Goal: Information Seeking & Learning: Learn about a topic

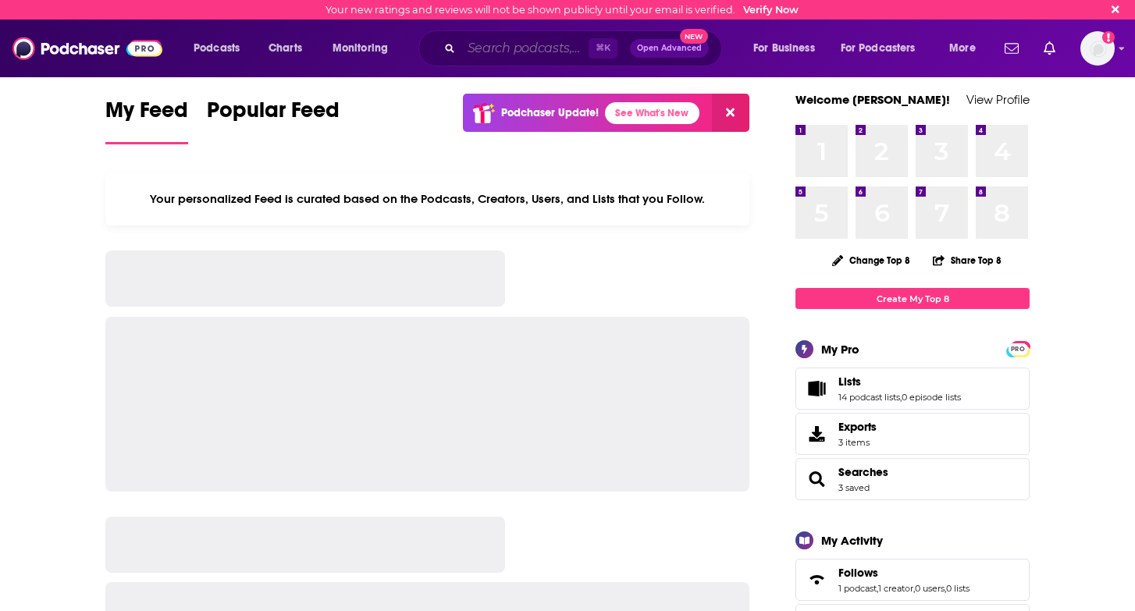
click at [524, 42] on input "Search podcasts, credits, & more..." at bounding box center [524, 48] width 127 height 25
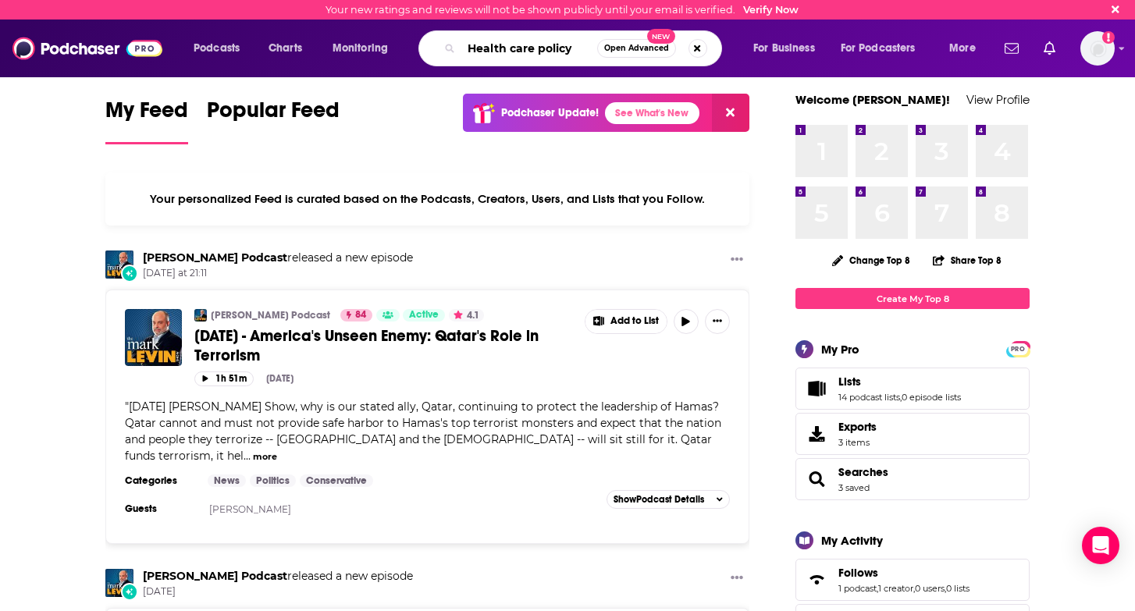
type input "Health care policy"
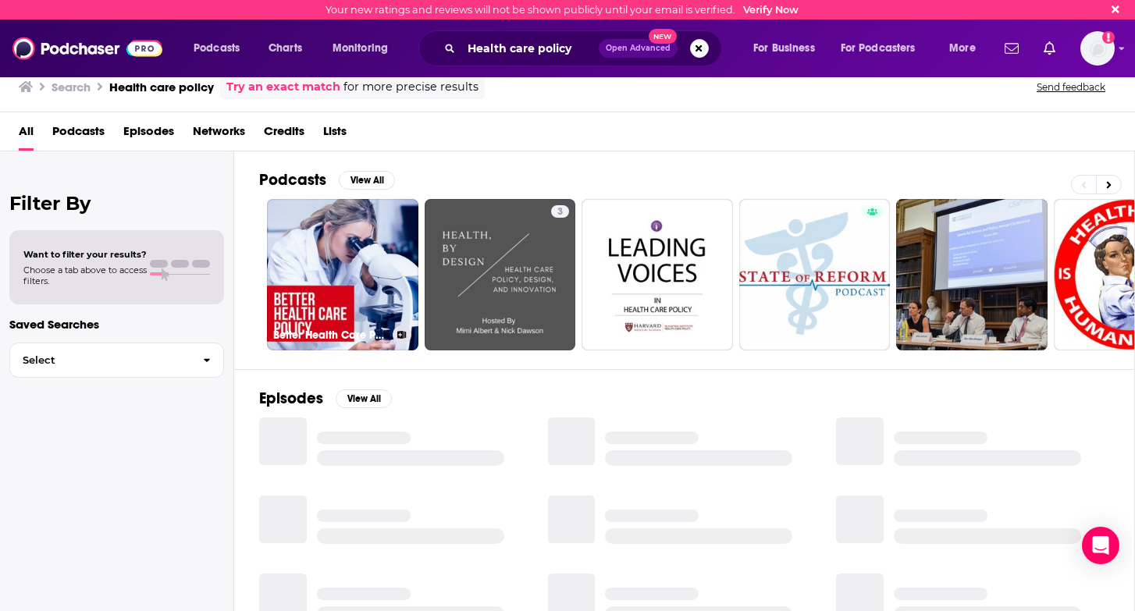
scroll to position [1, 0]
click at [370, 176] on button "View All" at bounding box center [367, 179] width 56 height 19
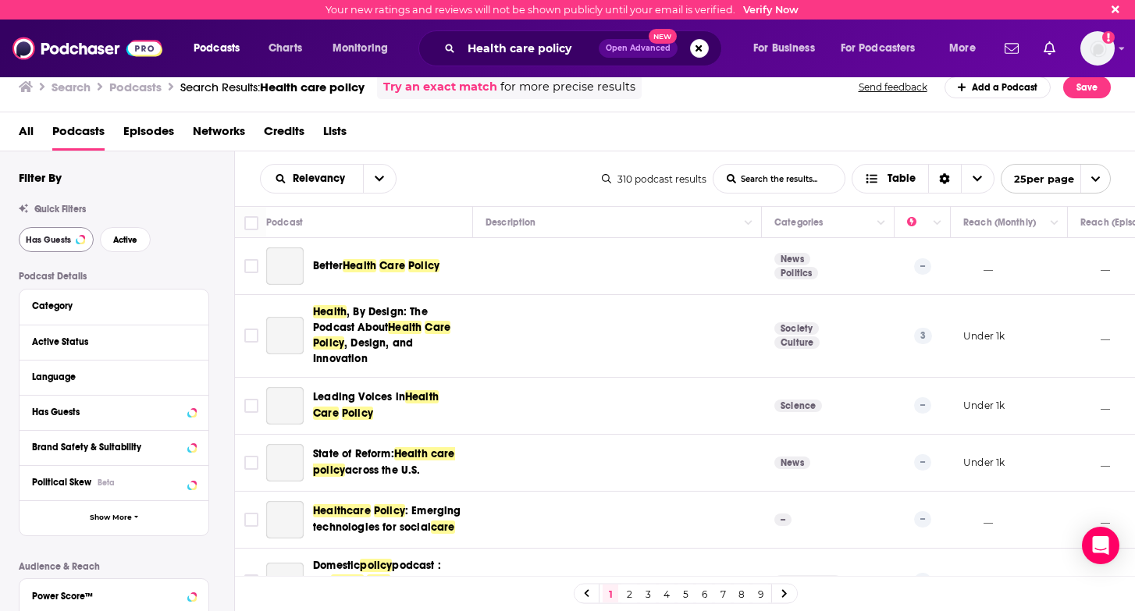
click at [77, 247] on button "Has Guests" at bounding box center [56, 239] width 75 height 25
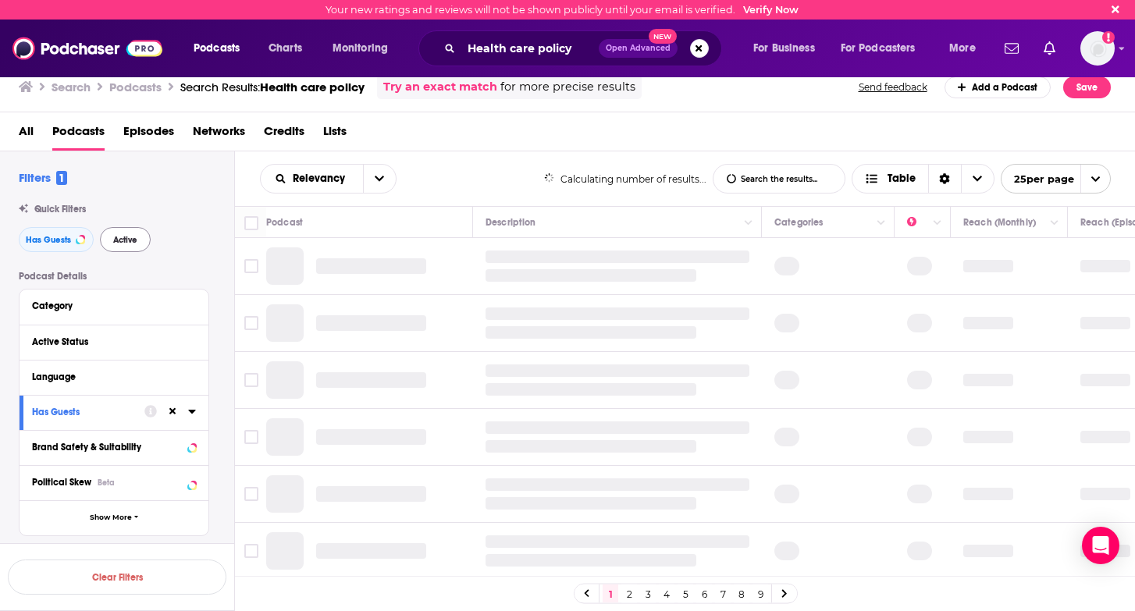
click at [133, 248] on button "Active" at bounding box center [125, 239] width 51 height 25
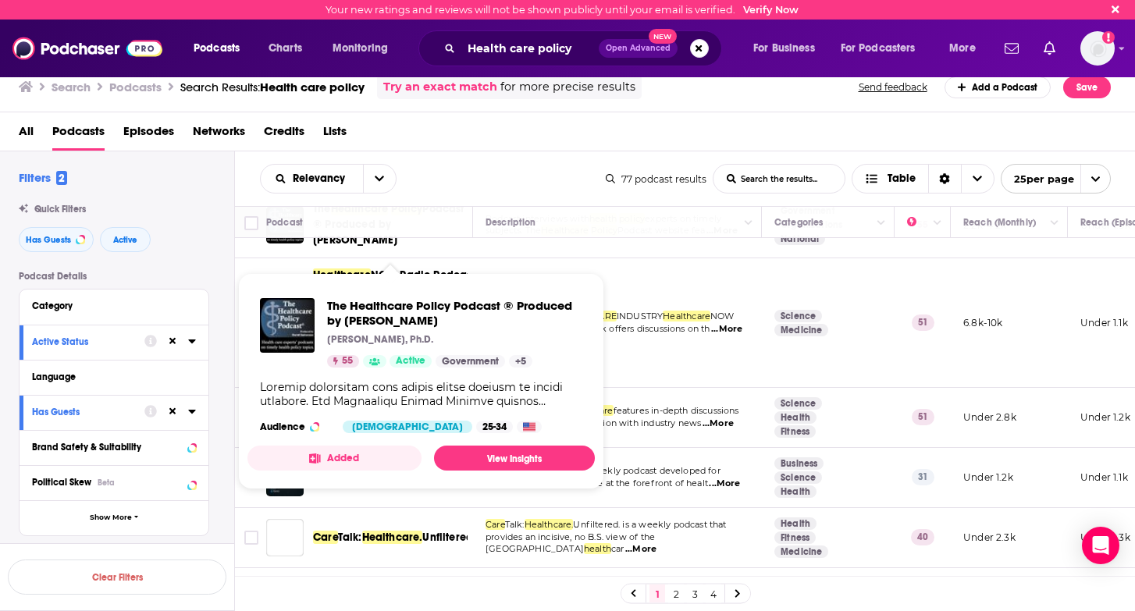
scroll to position [51, 0]
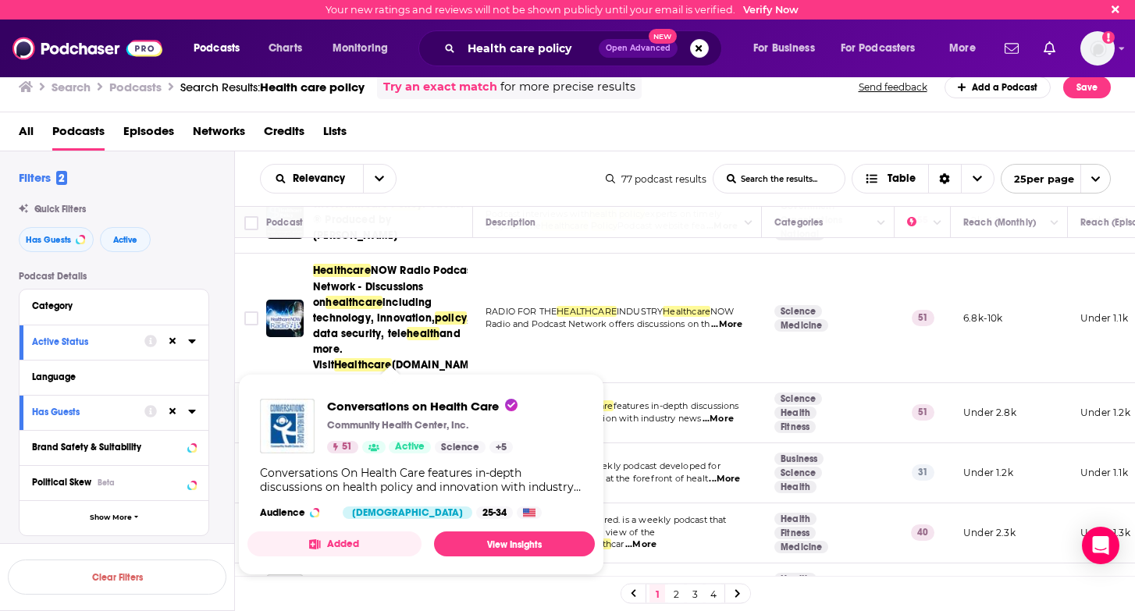
click at [393, 428] on p "Community Health Center, Inc." at bounding box center [397, 425] width 141 height 12
click at [396, 410] on span "Conversations on Health Care" at bounding box center [422, 406] width 190 height 15
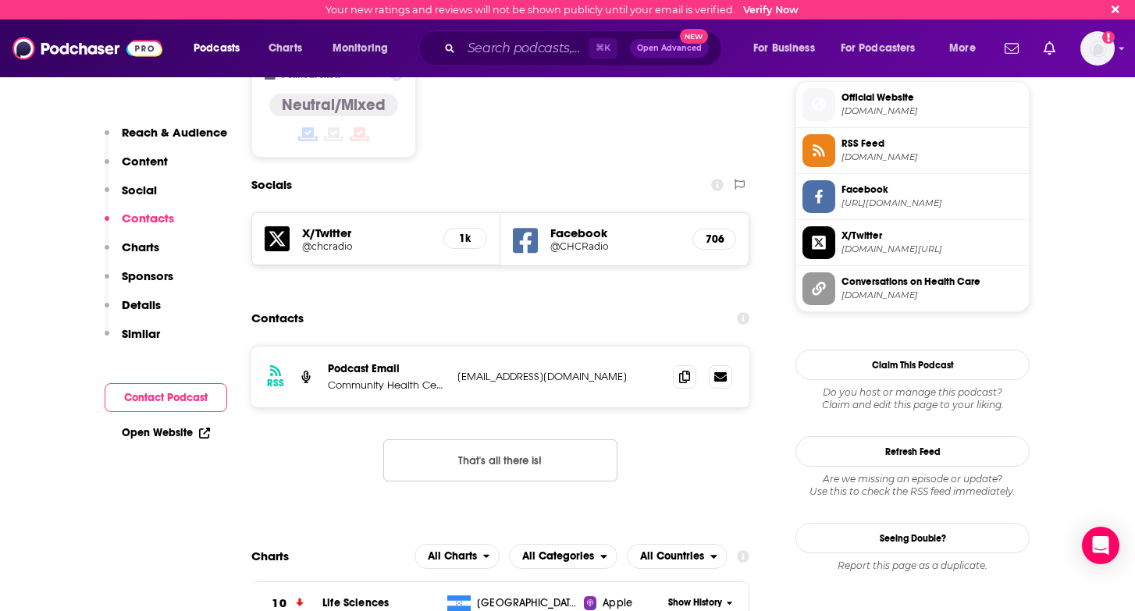
scroll to position [1155, 0]
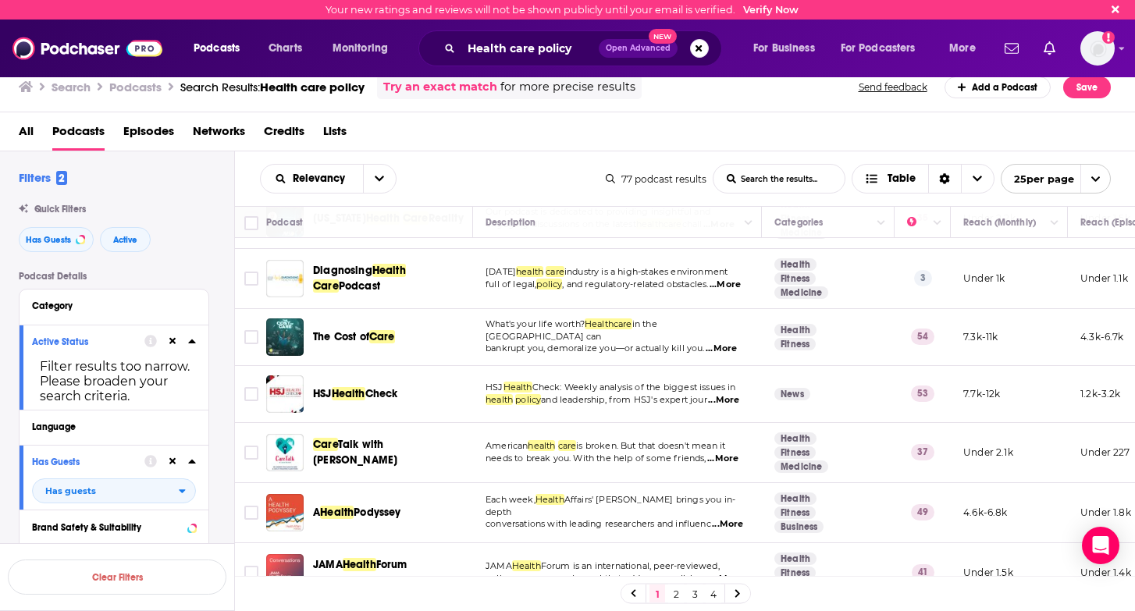
scroll to position [467, 0]
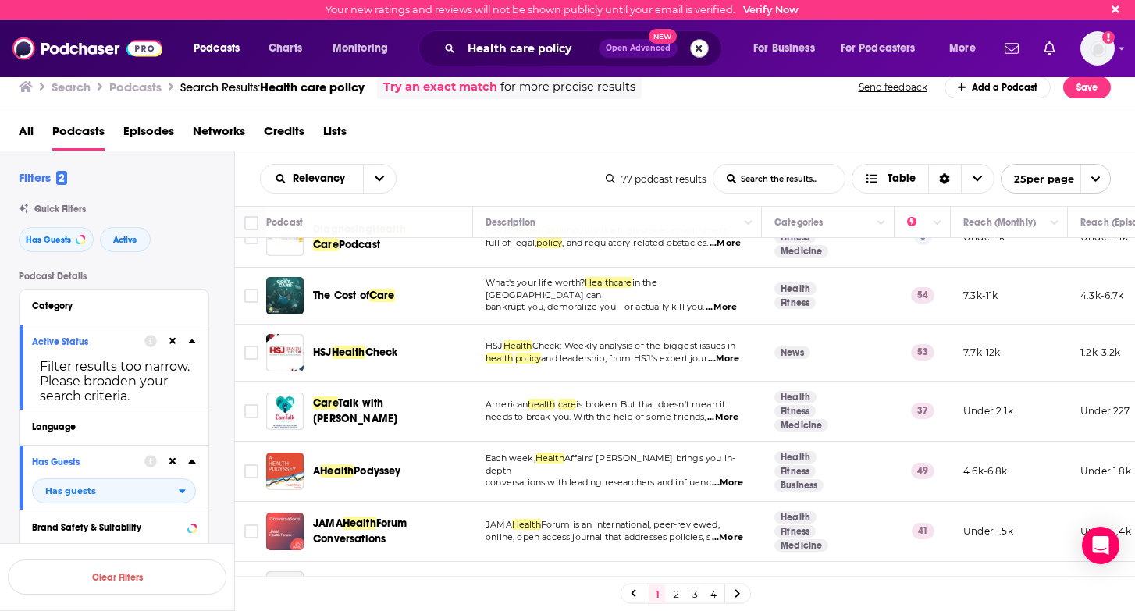
click at [701, 46] on button "Search podcasts, credits, & more..." at bounding box center [699, 48] width 19 height 19
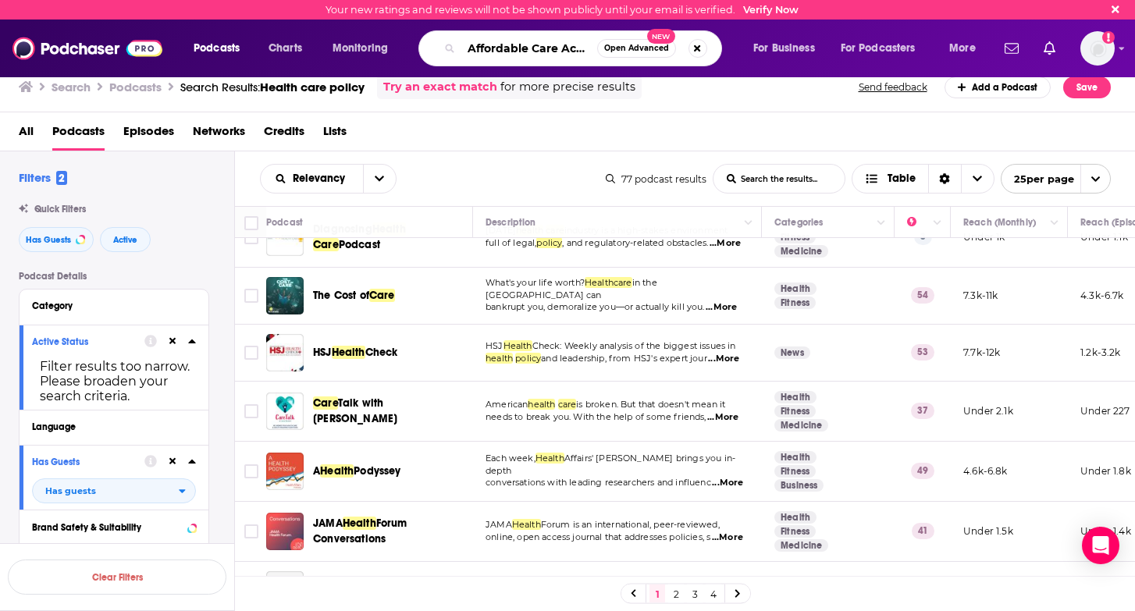
type input "Affordable Care Act Subsidies"
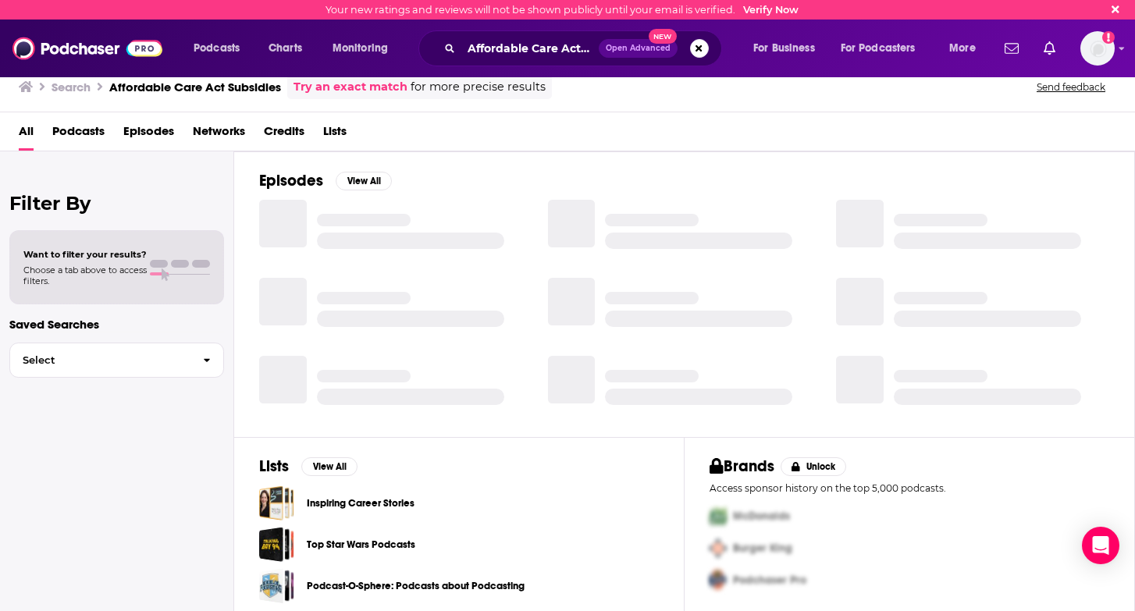
click at [162, 137] on span "Episodes" at bounding box center [148, 135] width 51 height 32
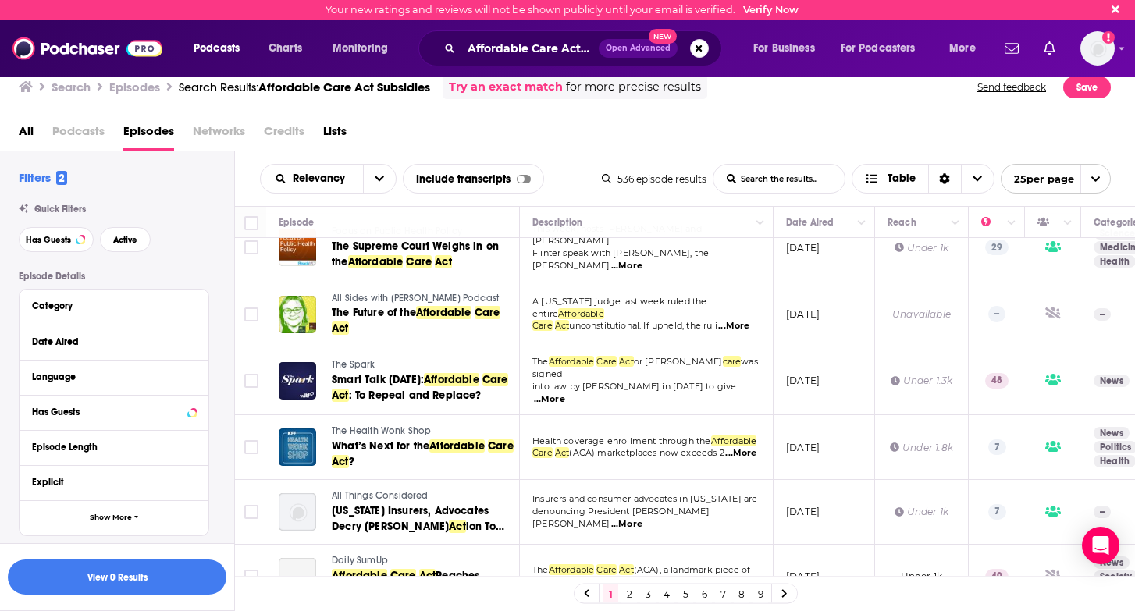
scroll to position [1260, 0]
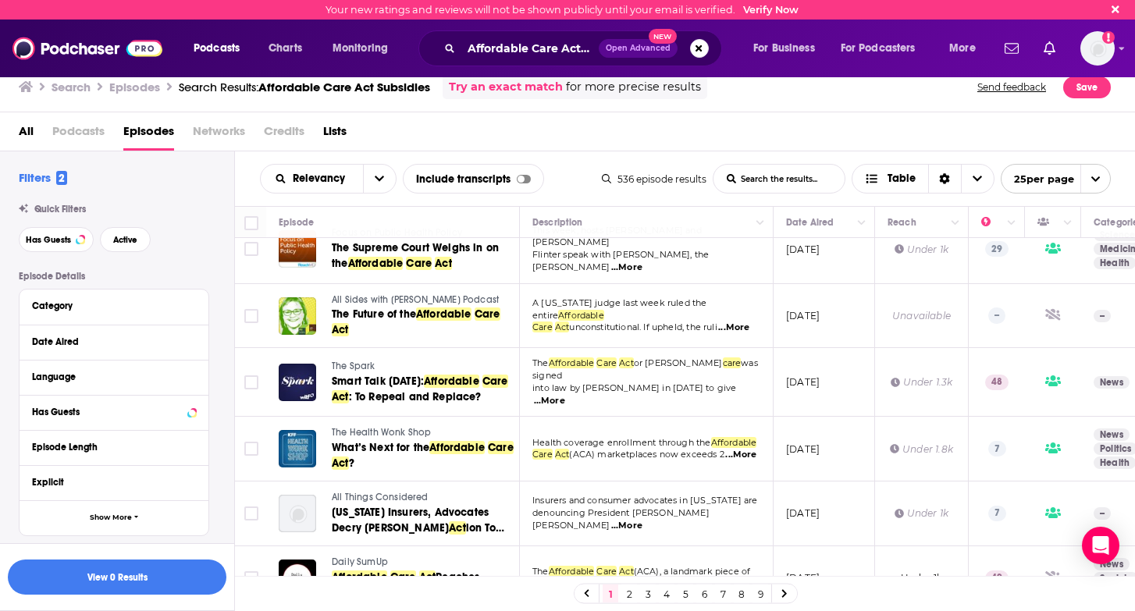
click at [631, 592] on link "2" at bounding box center [629, 594] width 16 height 19
